Goal: Check status: Check status

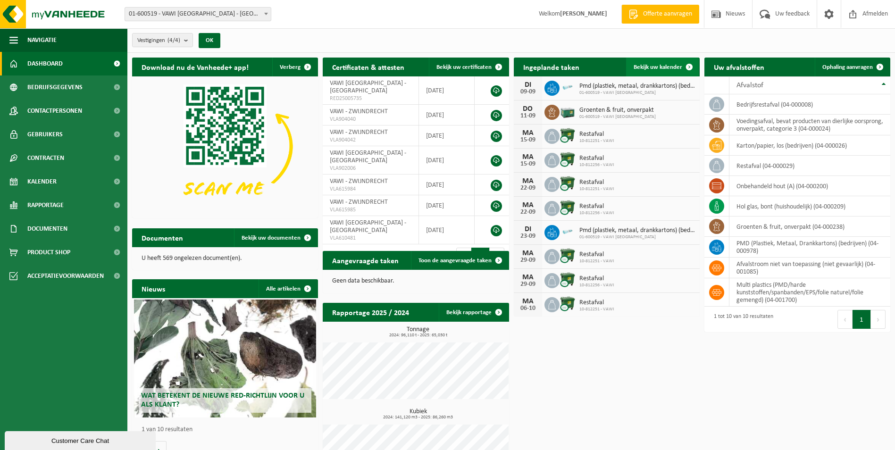
click at [650, 60] on link "Bekijk uw kalender" at bounding box center [662, 67] width 73 height 19
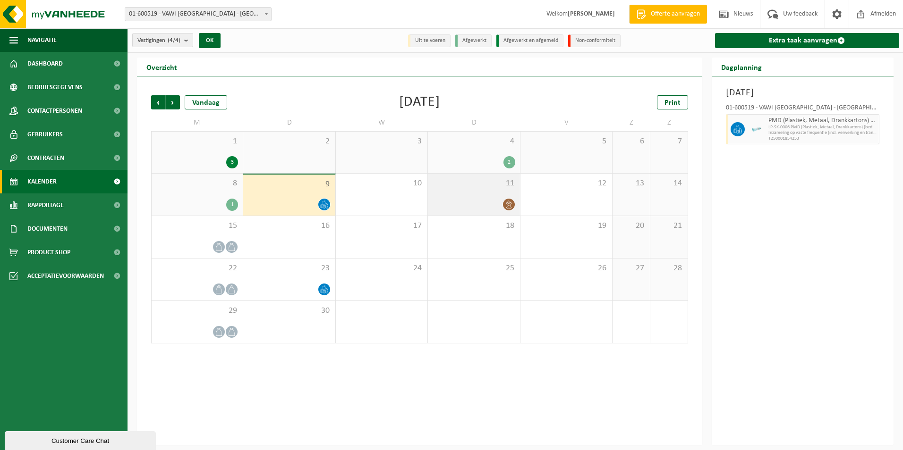
click at [483, 197] on div "11" at bounding box center [474, 195] width 92 height 42
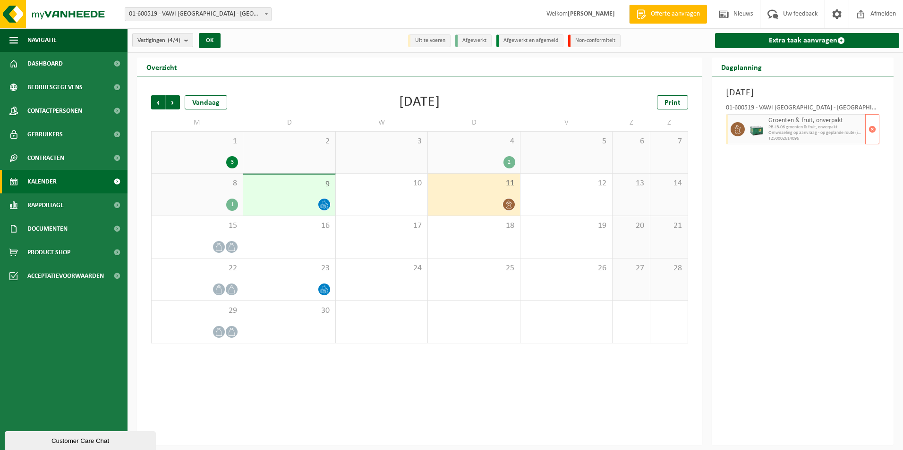
click at [821, 130] on span "Omwisseling op aanvraag - op geplande route (incl. verwerking)" at bounding box center [815, 133] width 95 height 6
click at [492, 158] on div "2" at bounding box center [473, 162] width 82 height 12
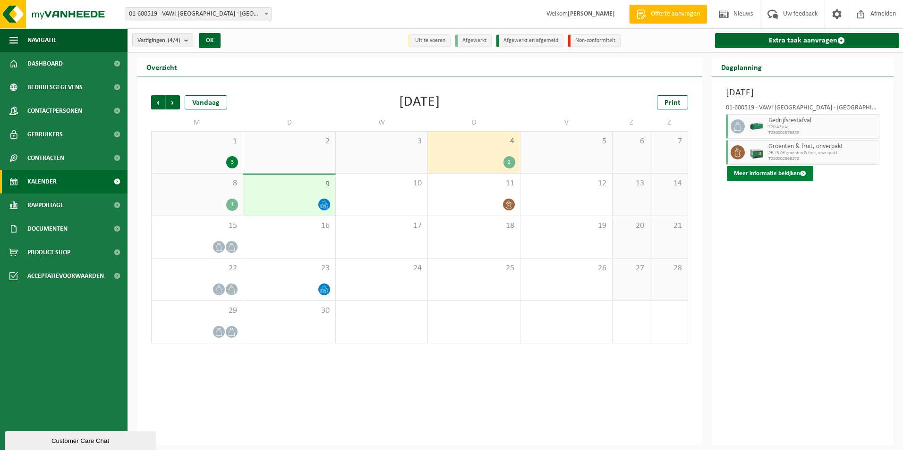
click at [752, 175] on button "Meer informatie bekijken" at bounding box center [769, 173] width 86 height 15
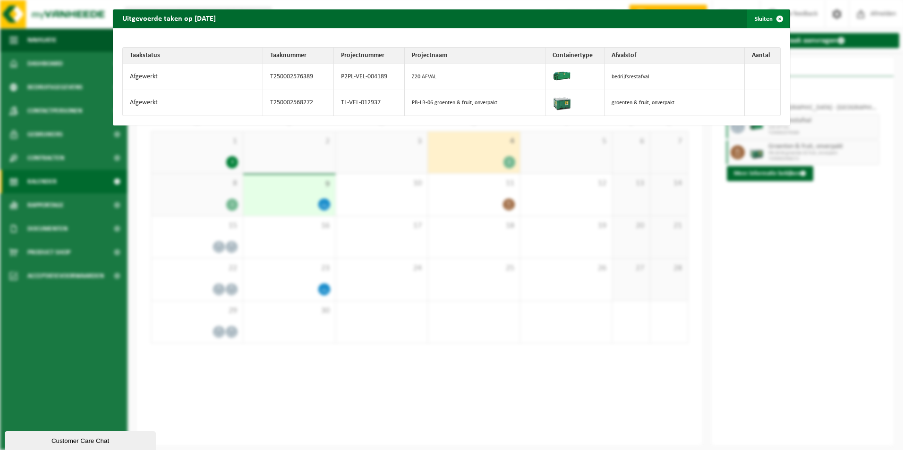
click at [758, 18] on button "Sluiten" at bounding box center [768, 18] width 42 height 19
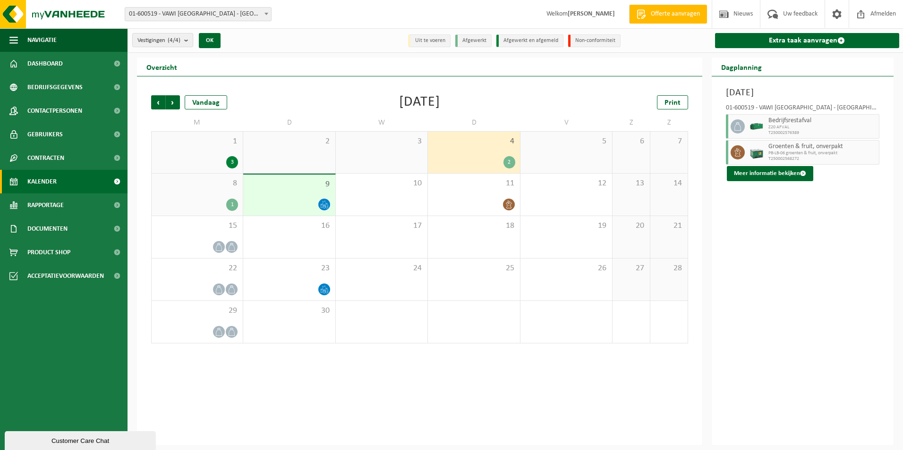
click at [562, 153] on div "5" at bounding box center [566, 153] width 92 height 42
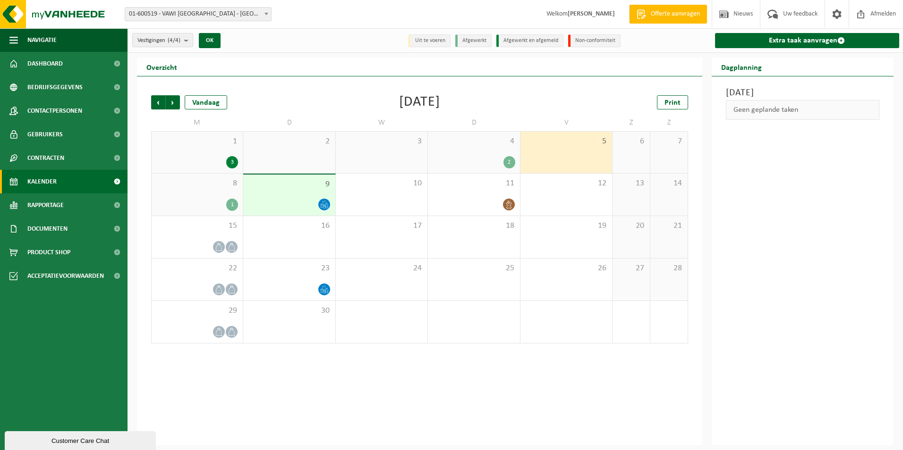
click at [193, 195] on div "8 1" at bounding box center [197, 195] width 91 height 42
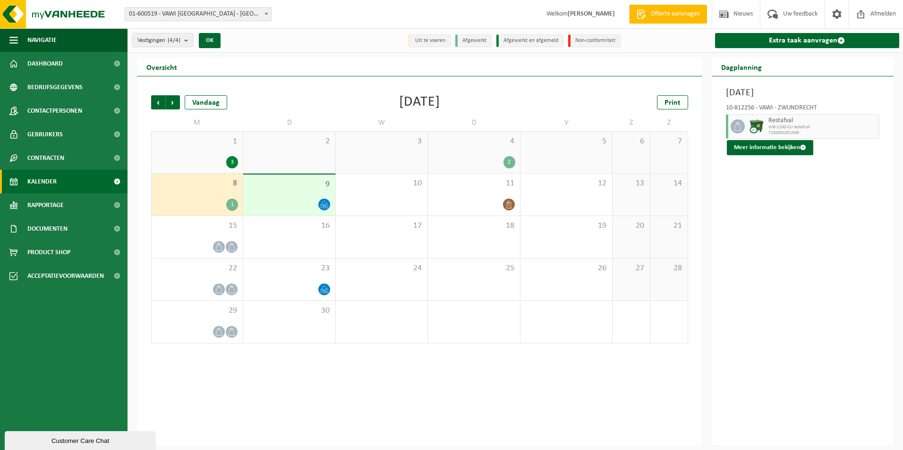
click at [298, 202] on div at bounding box center [289, 204] width 82 height 13
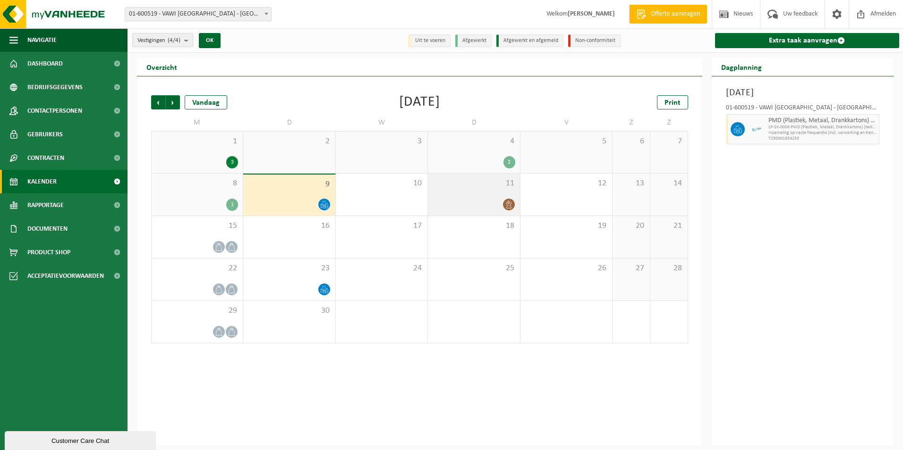
click at [501, 198] on div at bounding box center [473, 204] width 82 height 13
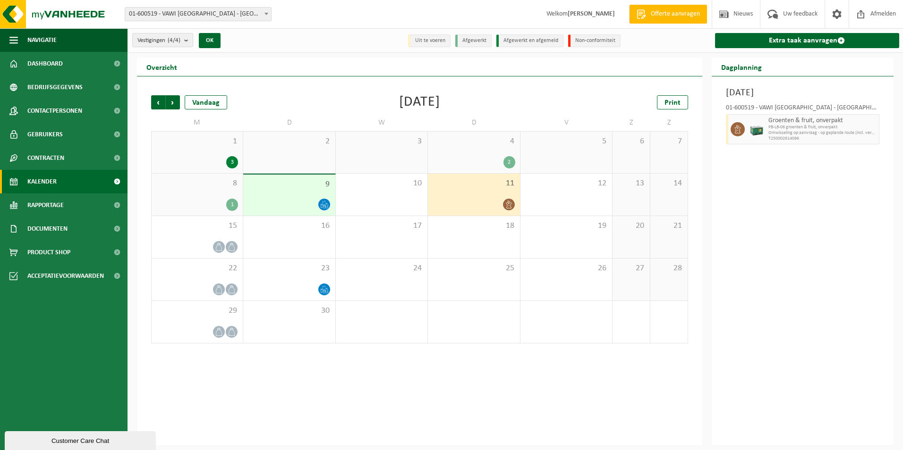
click at [490, 152] on div "4 2" at bounding box center [474, 153] width 92 height 42
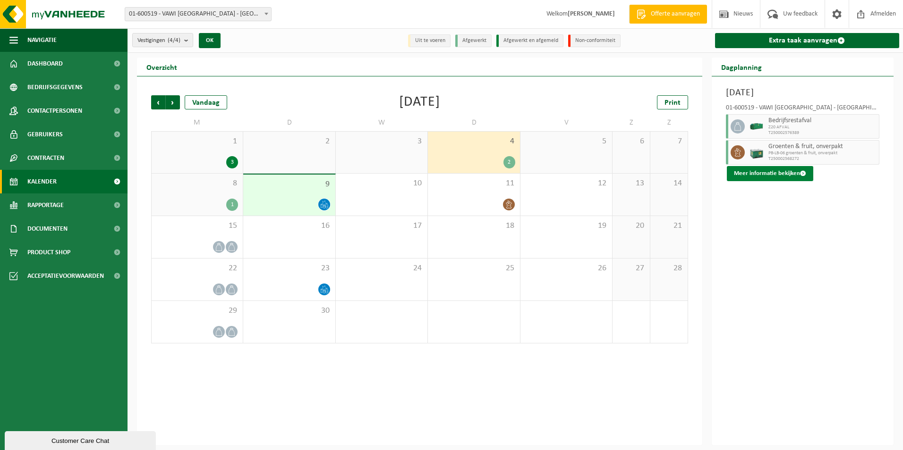
click at [765, 176] on button "Meer informatie bekijken" at bounding box center [769, 173] width 86 height 15
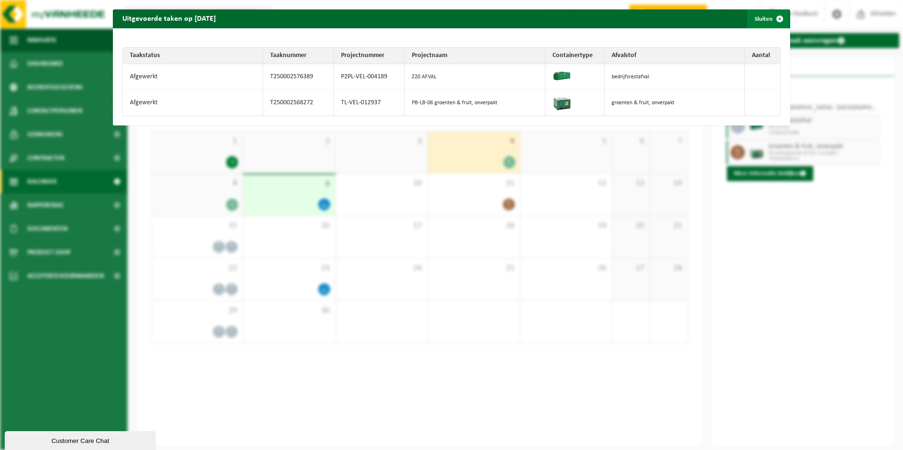
click at [754, 22] on button "Sluiten" at bounding box center [768, 18] width 42 height 19
